Goal: Check status: Check status

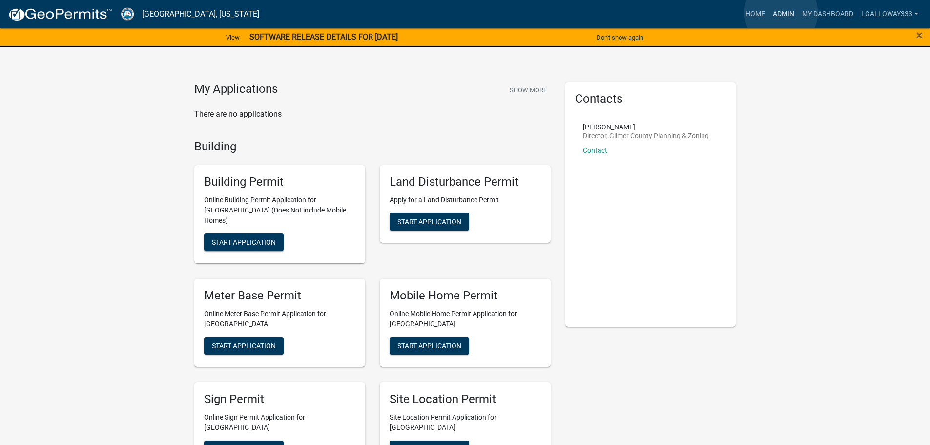
click at [781, 13] on link "Admin" at bounding box center [783, 14] width 29 height 19
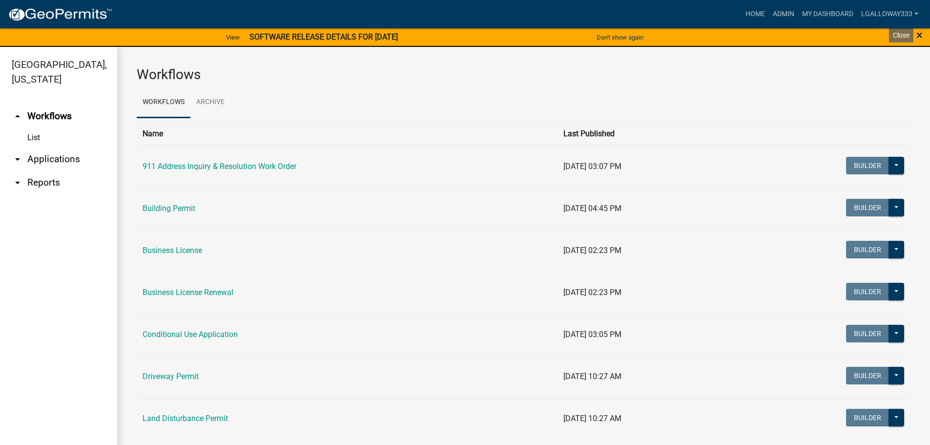
click at [922, 35] on span "×" at bounding box center [919, 35] width 6 height 14
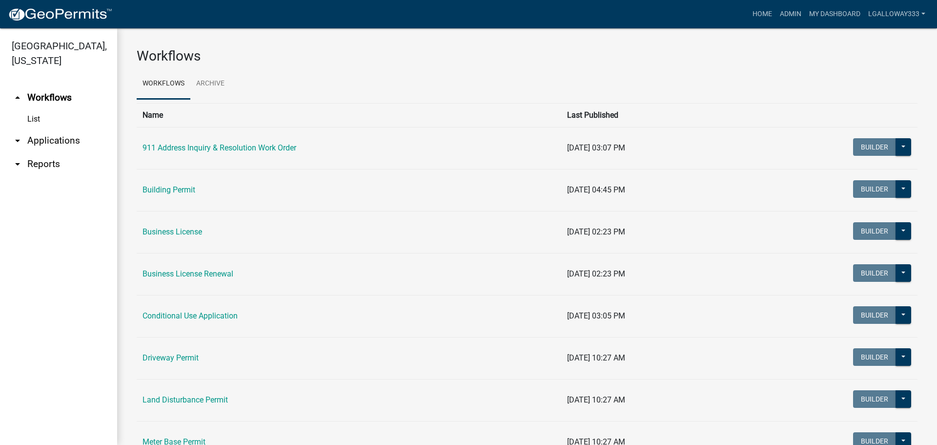
click at [44, 142] on link "arrow_drop_down Applications" at bounding box center [58, 140] width 117 height 23
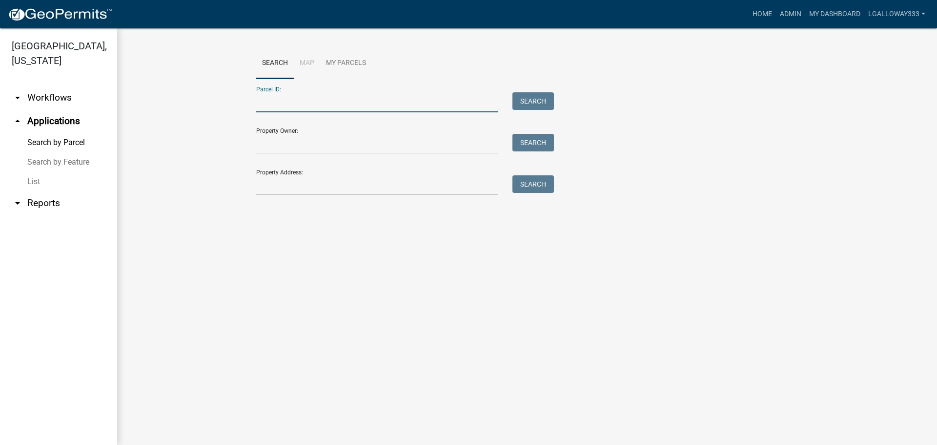
click at [295, 103] on input "Parcel ID:" at bounding box center [377, 102] width 242 height 20
type input "3069B-010A"
click at [531, 99] on button "Search" at bounding box center [532, 101] width 41 height 18
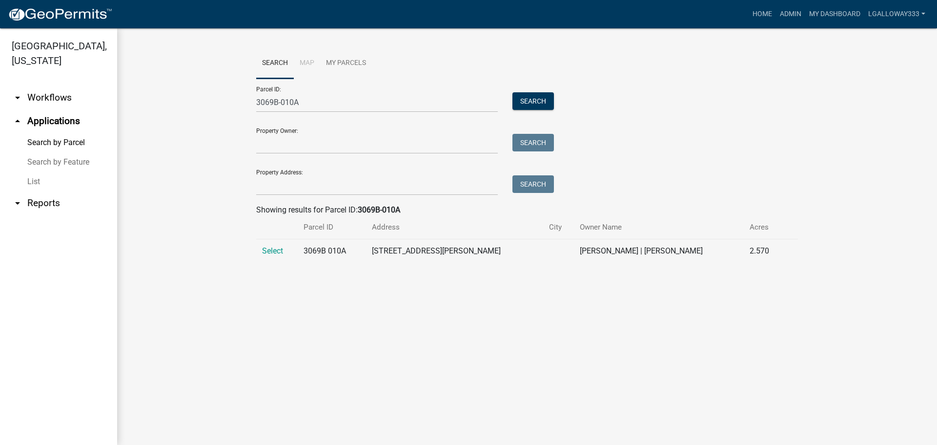
click at [273, 258] on td "Select" at bounding box center [276, 251] width 41 height 24
click at [273, 252] on span "Select" at bounding box center [272, 250] width 21 height 9
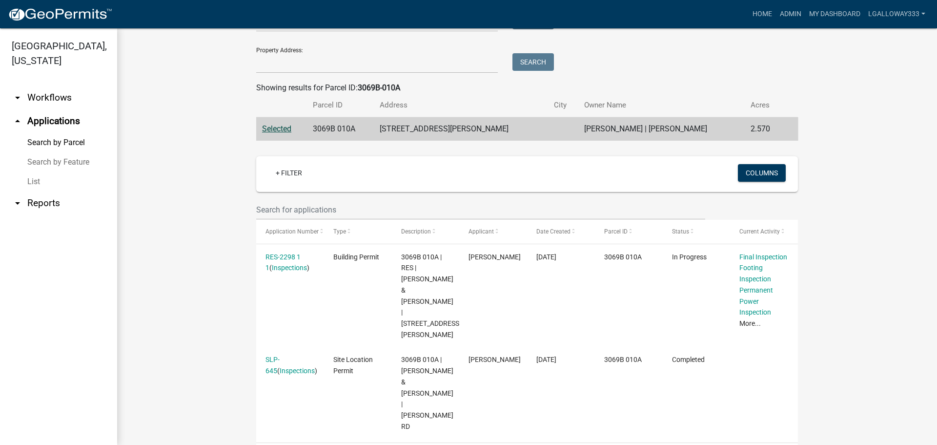
scroll to position [142, 0]
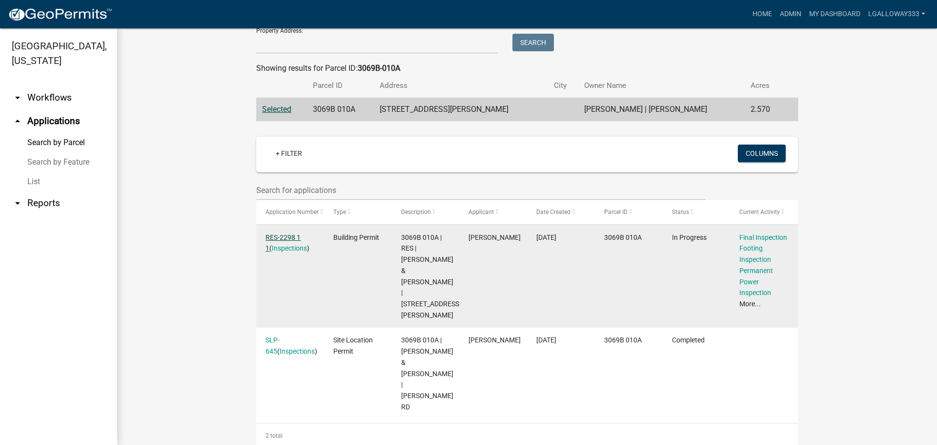
click at [285, 235] on link "RES-2298 1 1" at bounding box center [282, 242] width 35 height 19
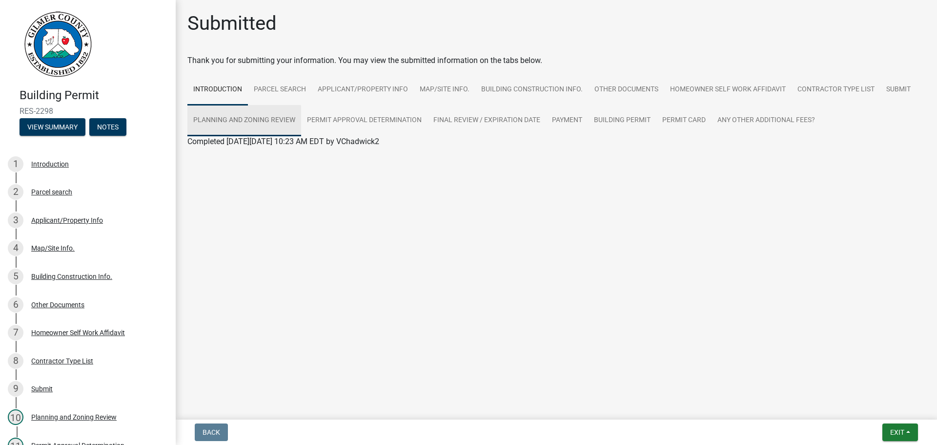
click at [260, 115] on link "Planning and Zoning Review" at bounding box center [244, 120] width 114 height 31
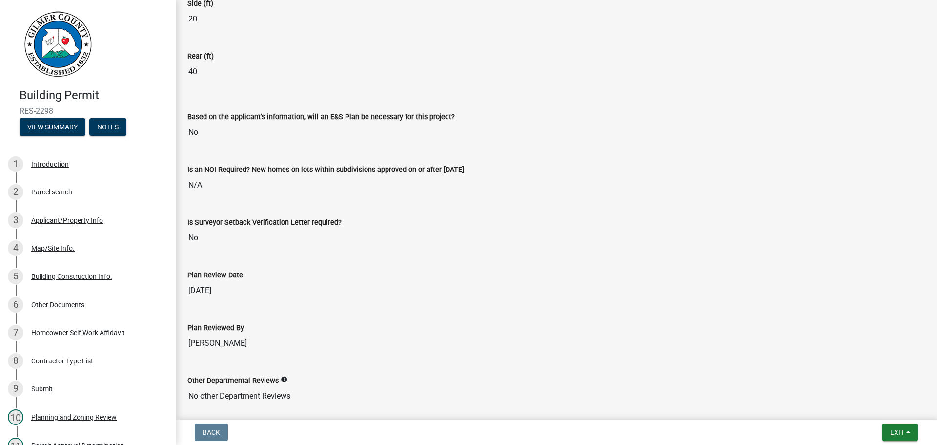
scroll to position [2005, 0]
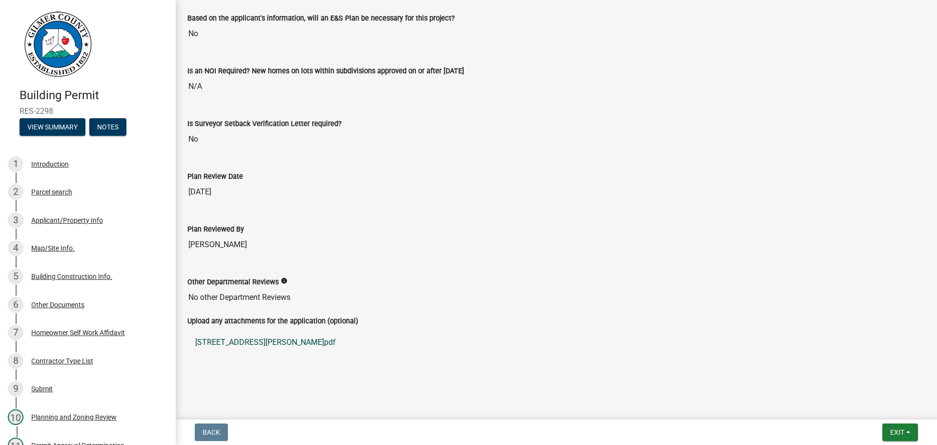
click at [262, 339] on link "[STREET_ADDRESS][PERSON_NAME]pdf" at bounding box center [556, 341] width 738 height 23
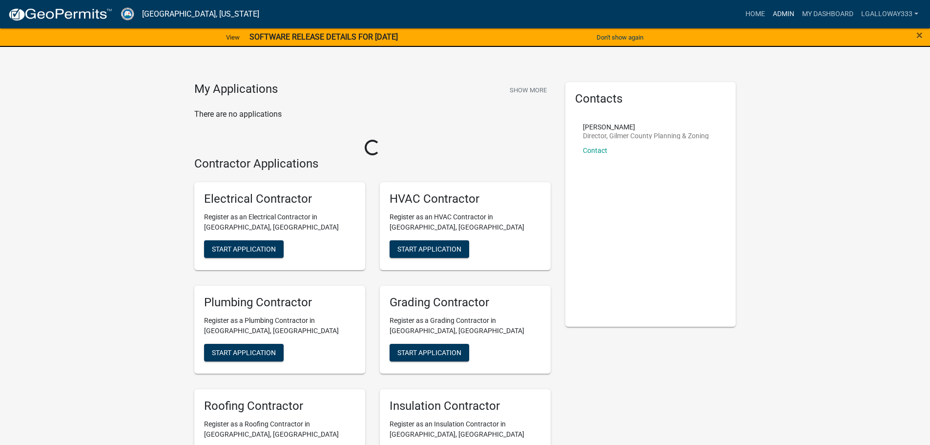
click at [783, 11] on link "Admin" at bounding box center [783, 14] width 29 height 19
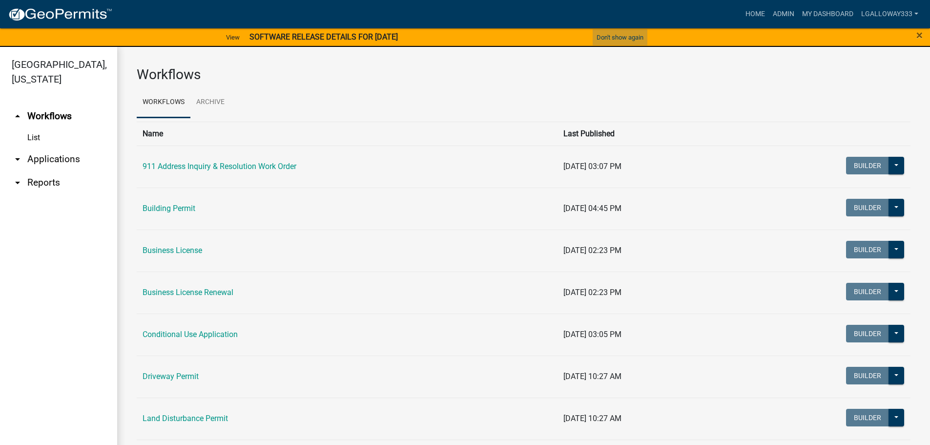
click at [612, 37] on button "Don't show again" at bounding box center [619, 37] width 55 height 16
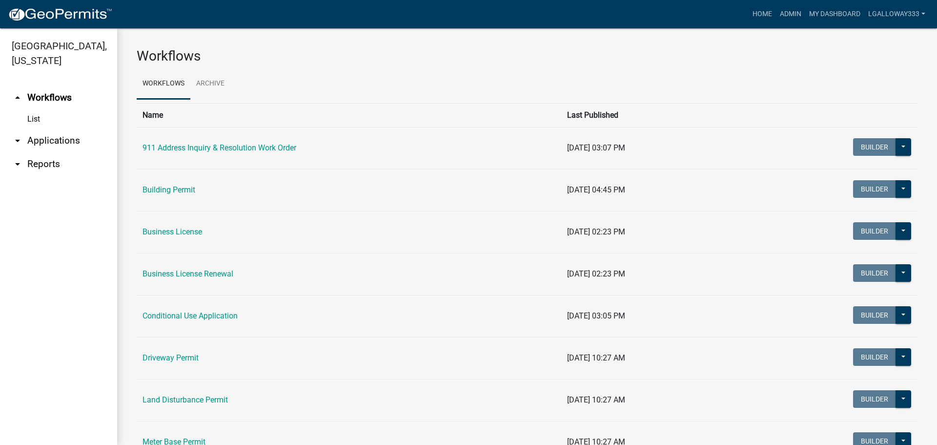
drag, startPoint x: 45, startPoint y: 139, endPoint x: 102, endPoint y: 135, distance: 56.7
click at [45, 140] on link "arrow_drop_down Applications" at bounding box center [58, 140] width 117 height 23
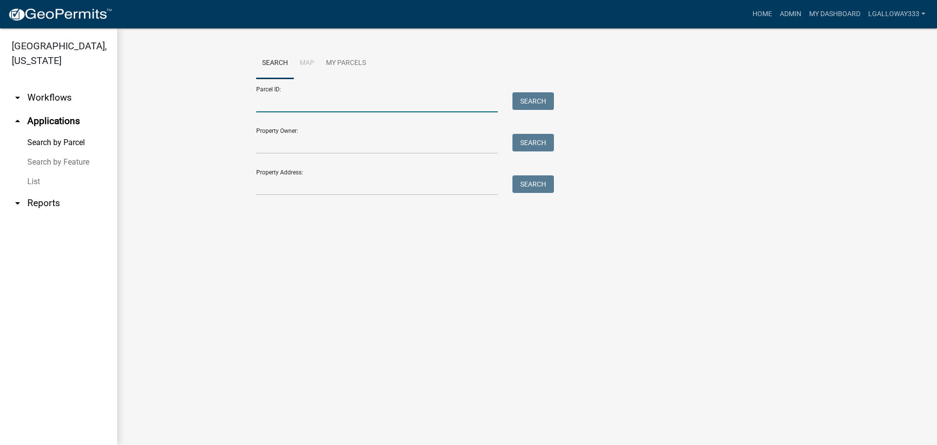
click at [348, 104] on input "Parcel ID:" at bounding box center [377, 102] width 242 height 20
type input "3056G-027"
click at [530, 106] on button "Search" at bounding box center [532, 101] width 41 height 18
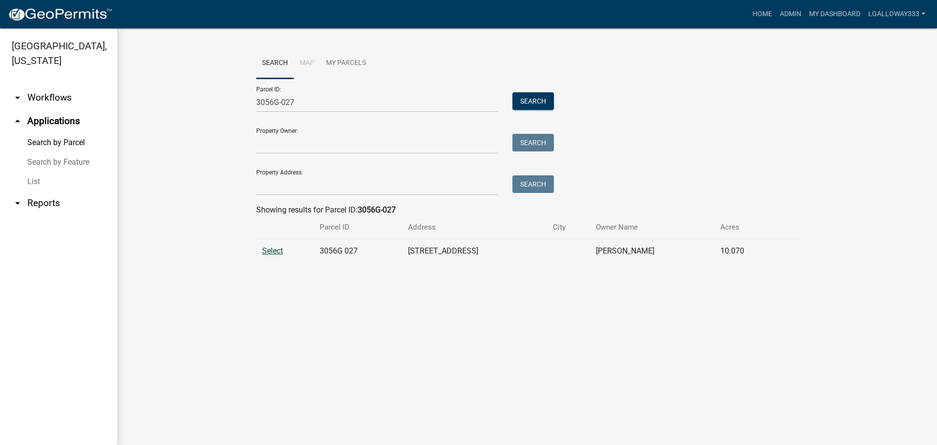
click at [271, 252] on span "Select" at bounding box center [272, 250] width 21 height 9
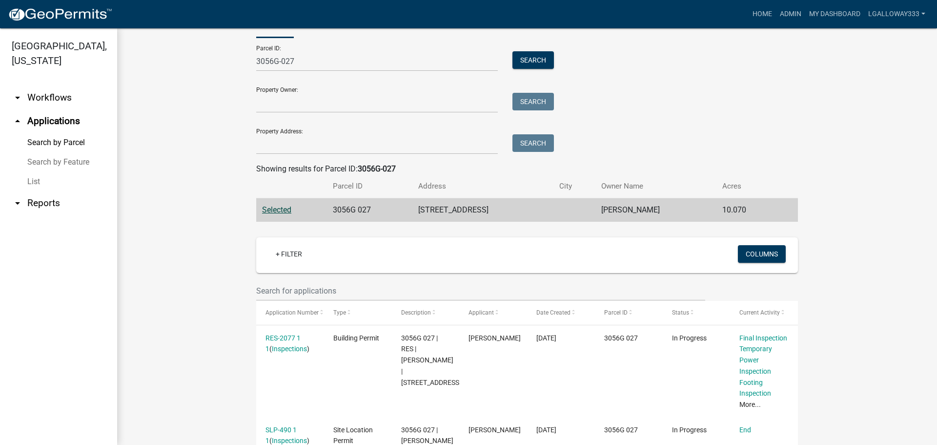
scroll to position [98, 0]
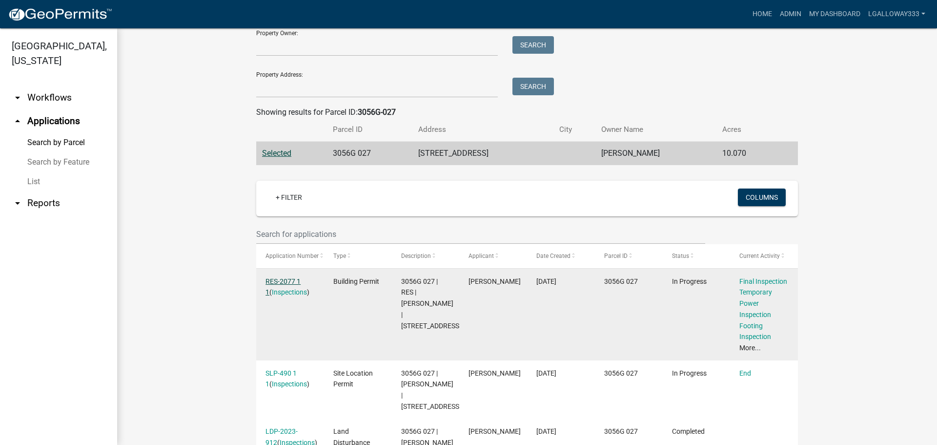
click at [291, 279] on link "RES-2077 1 1" at bounding box center [282, 286] width 35 height 19
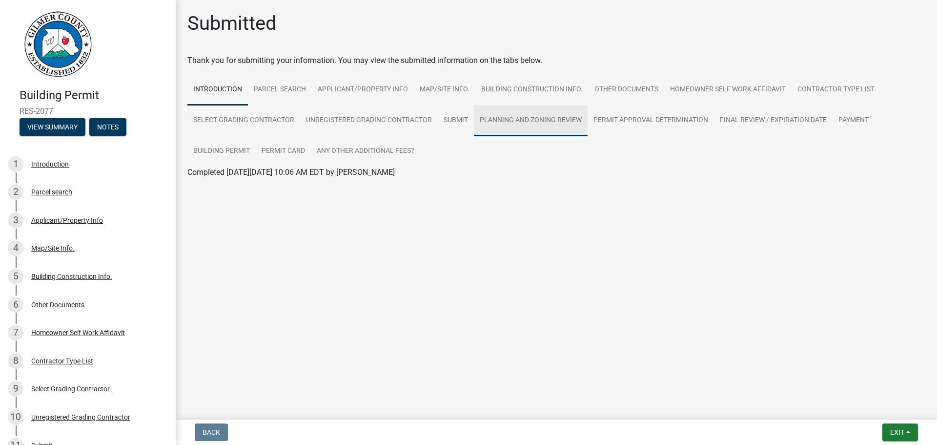
click at [510, 117] on link "Planning and Zoning Review" at bounding box center [531, 120] width 114 height 31
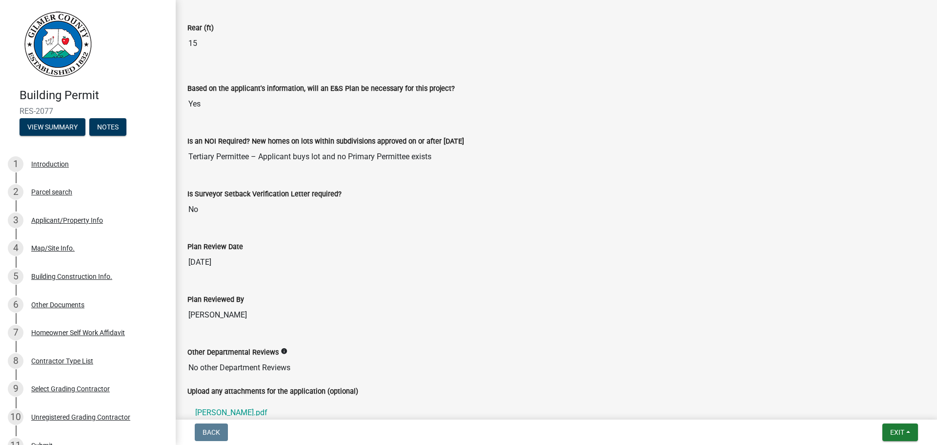
scroll to position [2036, 0]
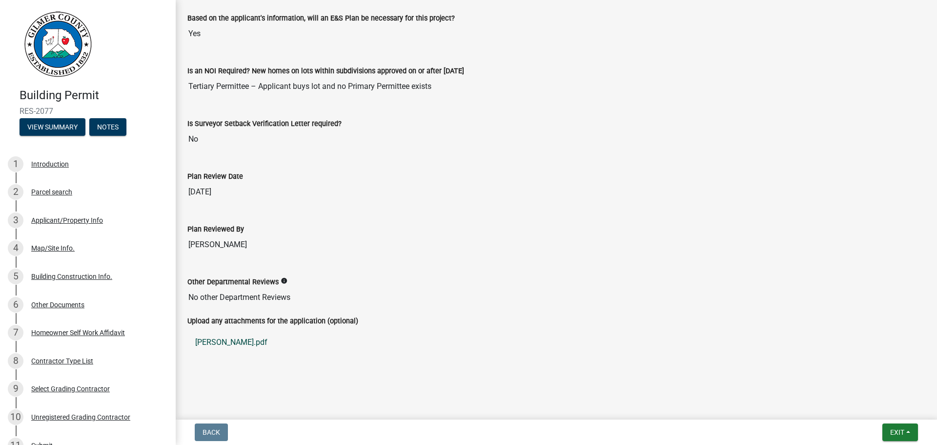
click at [211, 339] on link "PERRON.pdf" at bounding box center [556, 341] width 738 height 23
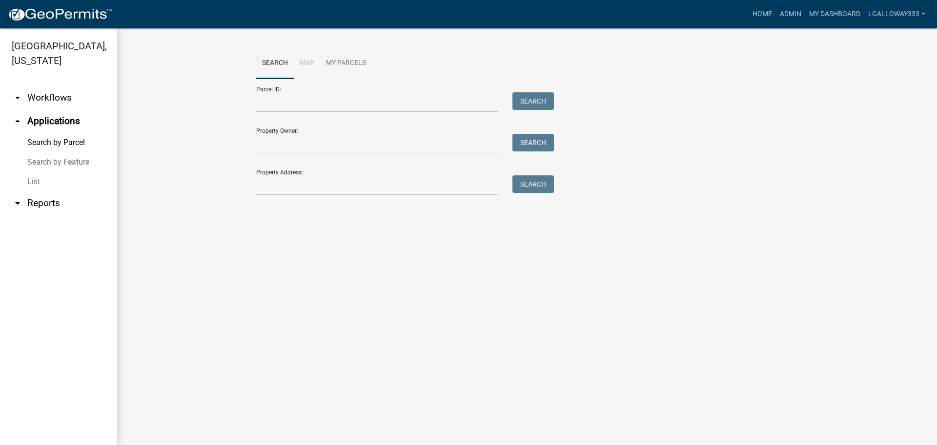
click at [50, 96] on link "arrow_drop_down Workflows" at bounding box center [58, 97] width 117 height 23
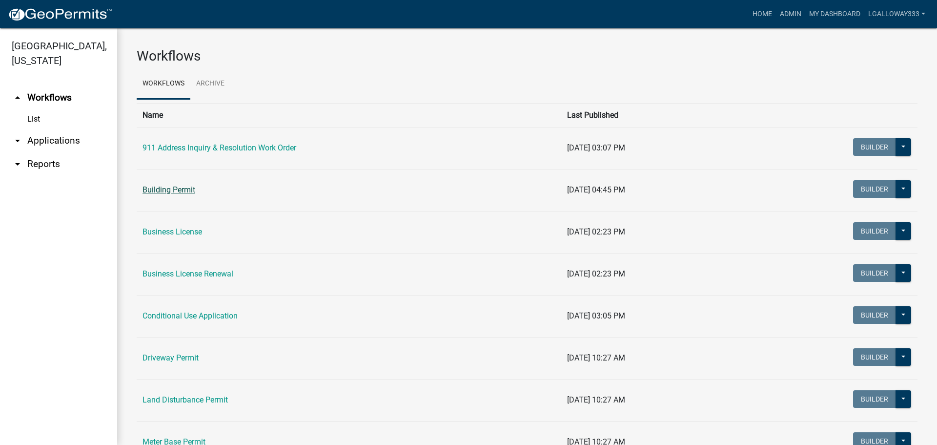
click at [173, 189] on link "Building Permit" at bounding box center [168, 189] width 53 height 9
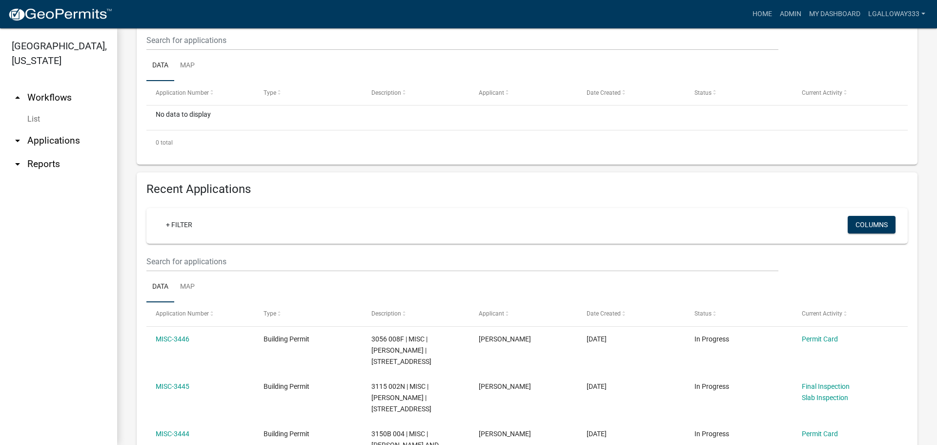
scroll to position [195, 0]
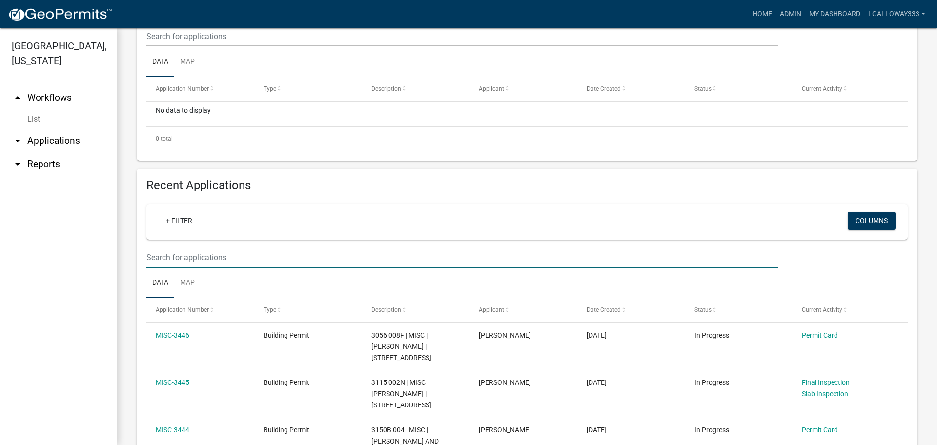
click at [193, 255] on input "text" at bounding box center [462, 257] width 632 height 20
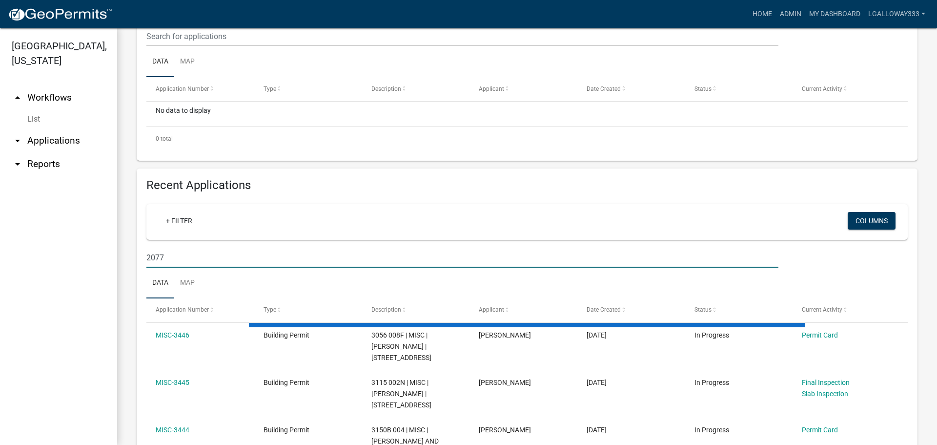
scroll to position [188, 0]
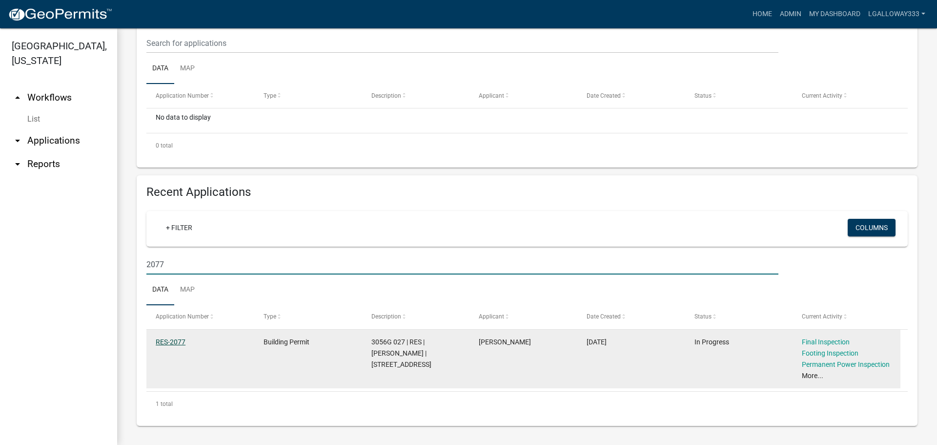
type input "2077"
click at [168, 339] on link "RES-2077" at bounding box center [171, 342] width 30 height 8
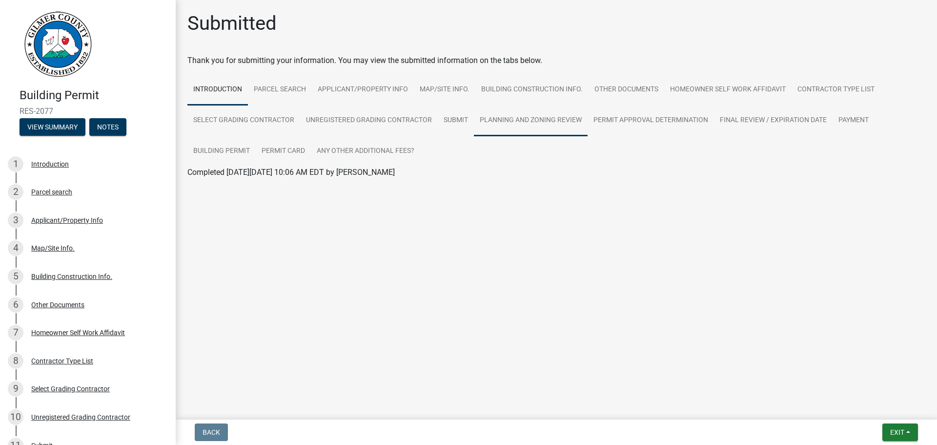
click at [506, 124] on link "Planning and Zoning Review" at bounding box center [531, 120] width 114 height 31
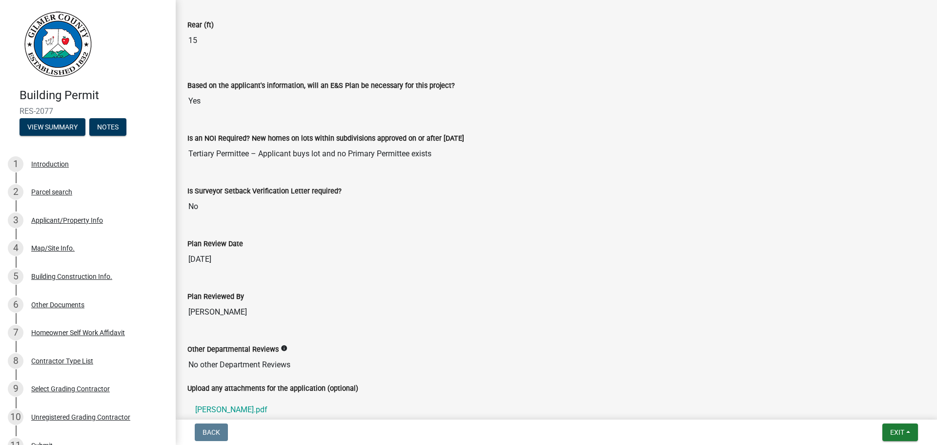
scroll to position [2036, 0]
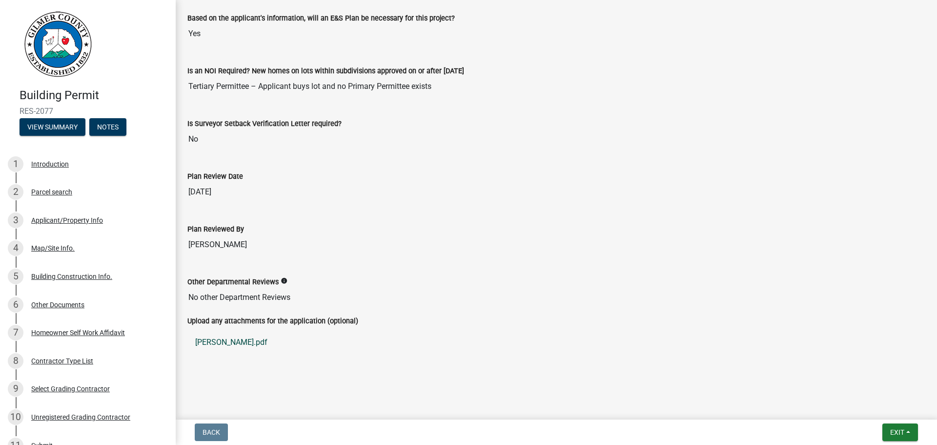
click at [209, 344] on link "PERRON.pdf" at bounding box center [556, 341] width 738 height 23
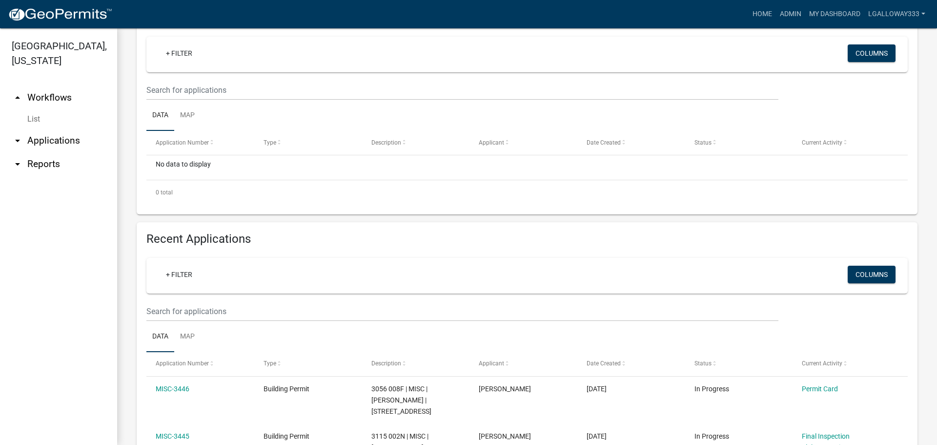
scroll to position [195, 0]
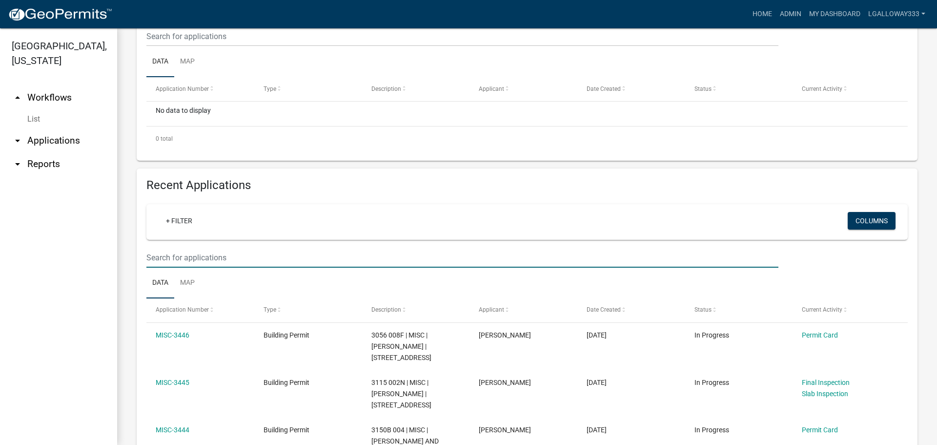
click at [211, 258] on input "text" at bounding box center [462, 257] width 632 height 20
type input "2612"
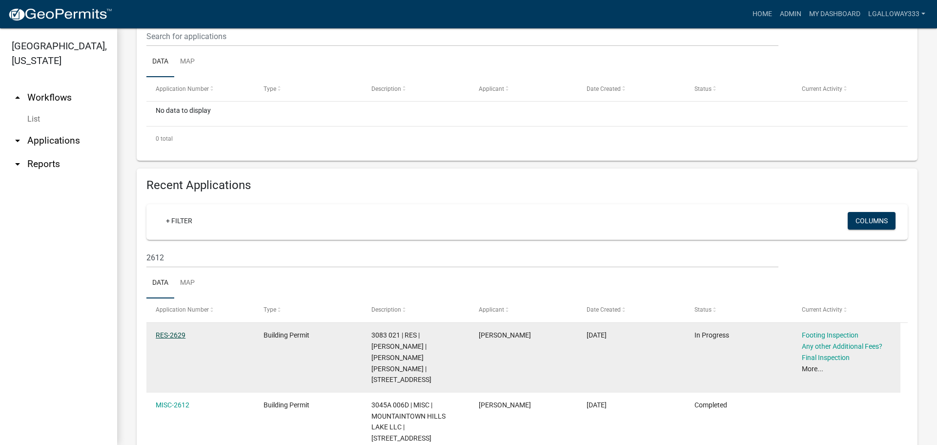
click at [176, 333] on link "RES-2629" at bounding box center [171, 335] width 30 height 8
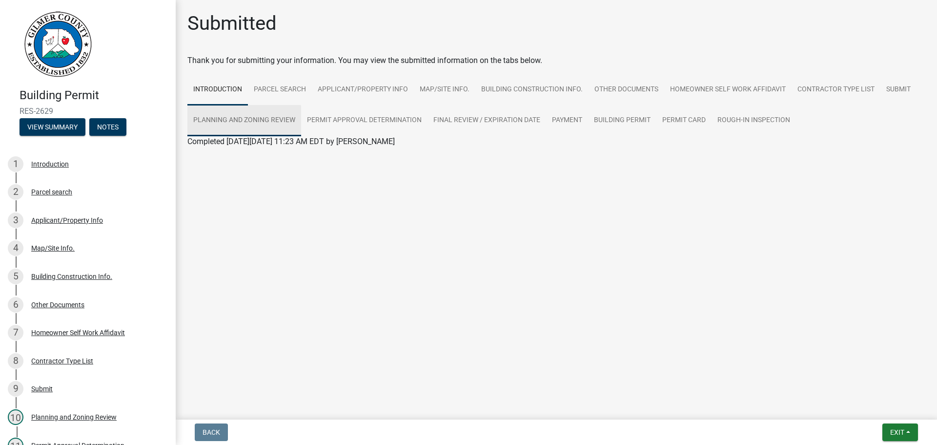
click at [268, 111] on link "Planning and Zoning Review" at bounding box center [244, 120] width 114 height 31
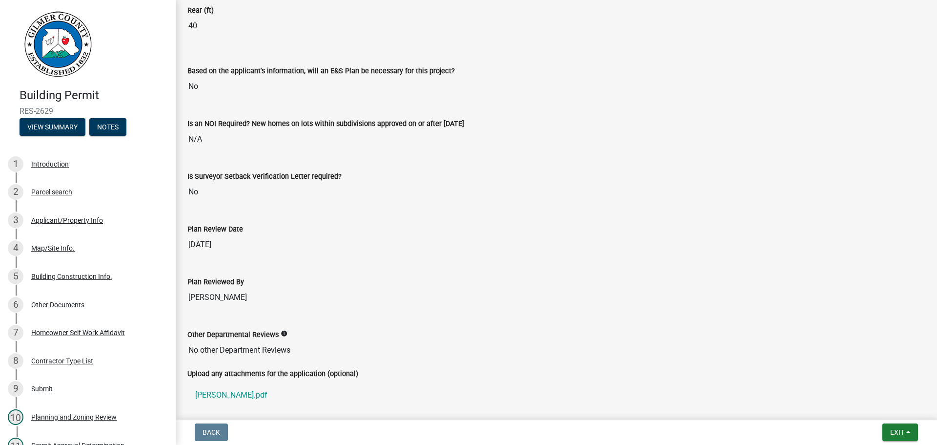
scroll to position [2005, 0]
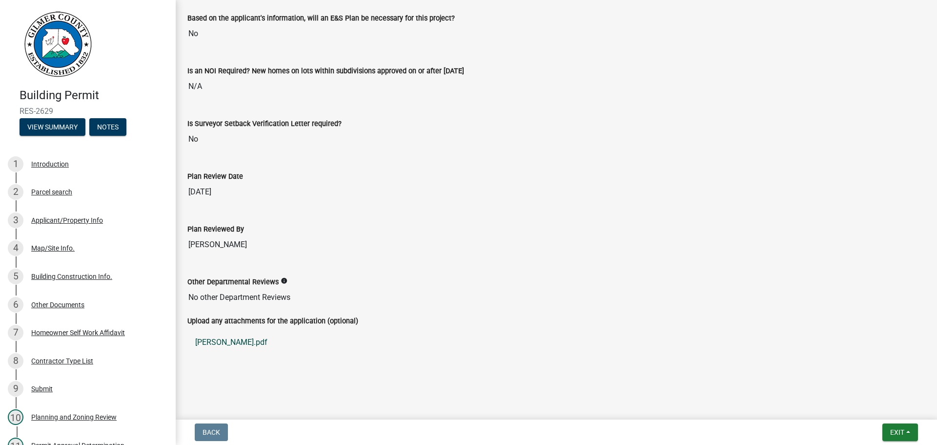
click at [212, 338] on link "WRIGHT.pdf" at bounding box center [556, 341] width 738 height 23
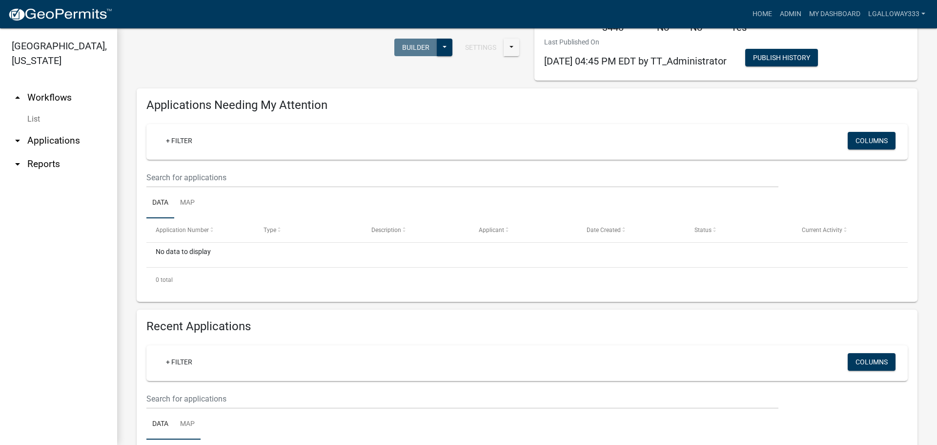
scroll to position [195, 0]
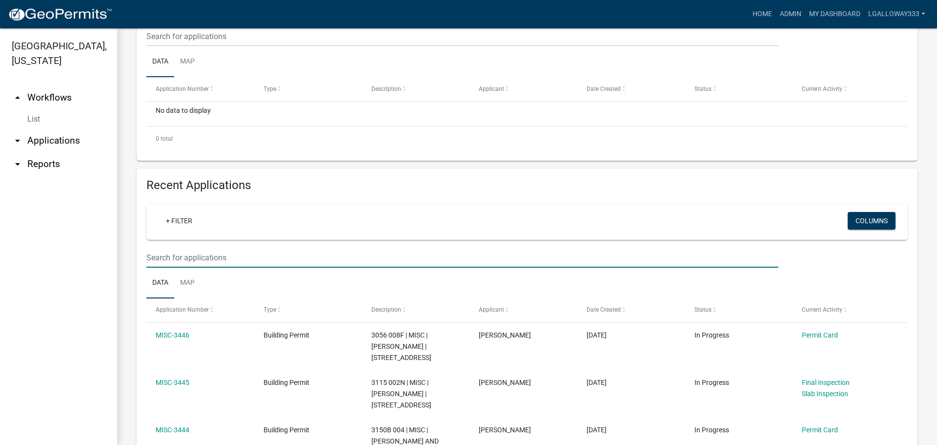
click at [187, 254] on input "text" at bounding box center [462, 257] width 632 height 20
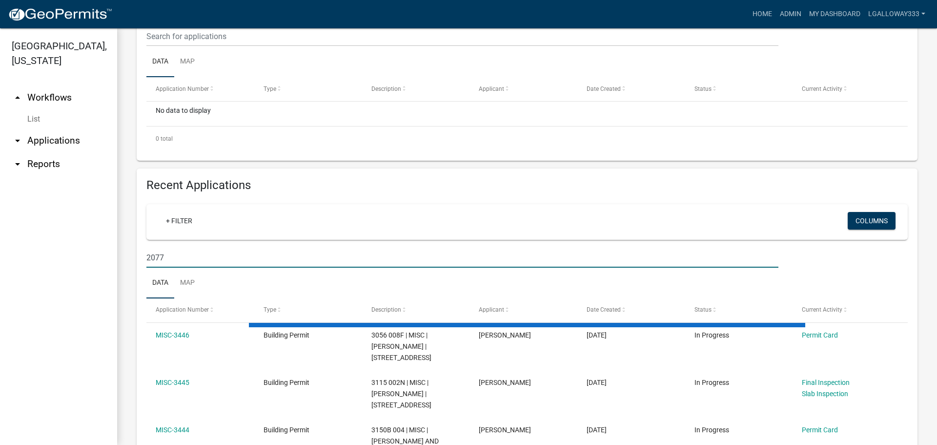
scroll to position [188, 0]
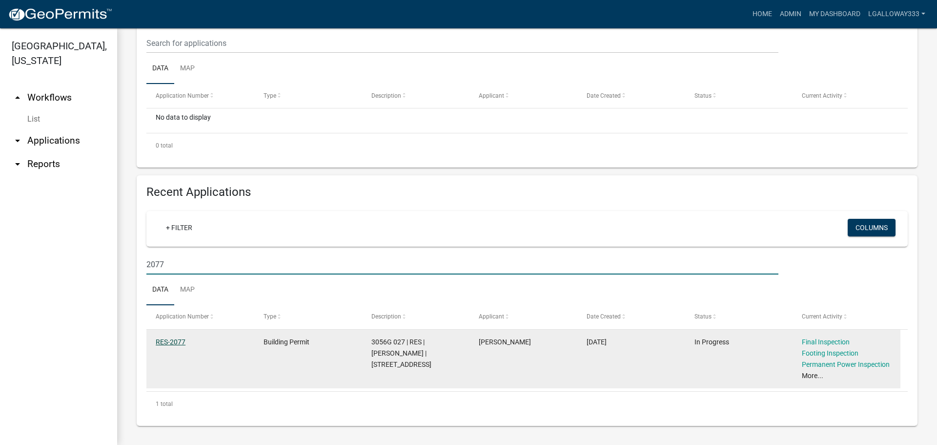
type input "2077"
click at [173, 341] on link "RES-2077" at bounding box center [171, 342] width 30 height 8
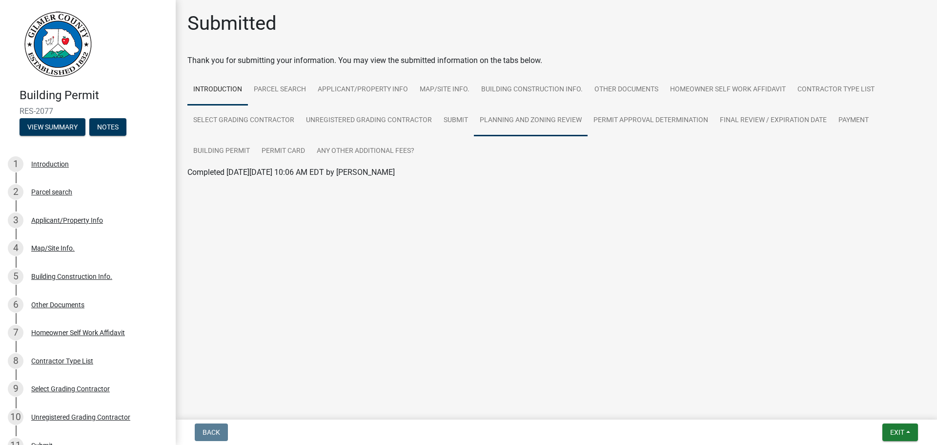
click at [527, 123] on link "Planning and Zoning Review" at bounding box center [531, 120] width 114 height 31
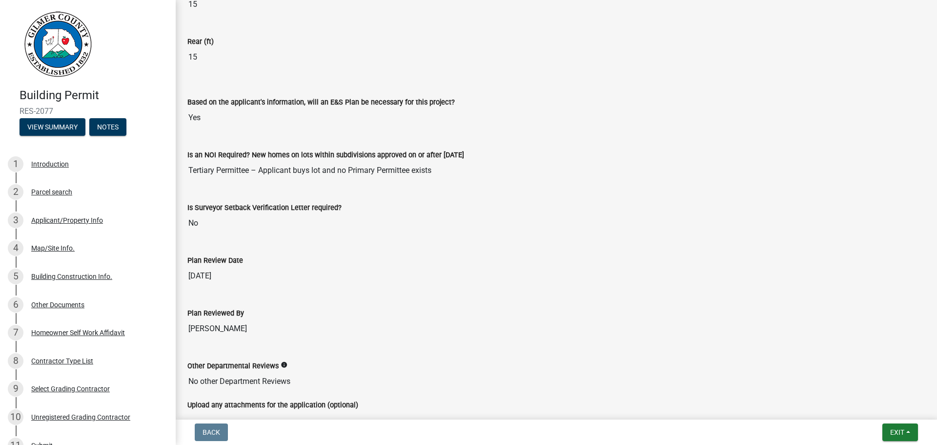
scroll to position [2036, 0]
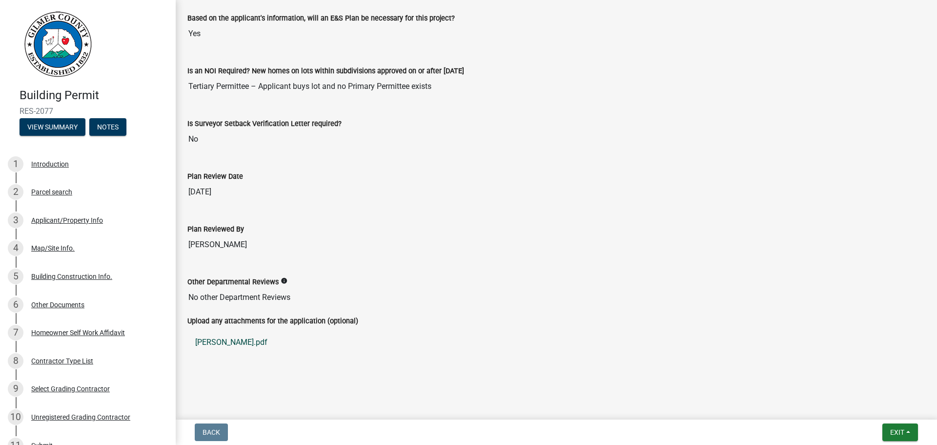
click at [212, 343] on link "PERRON.pdf" at bounding box center [556, 341] width 738 height 23
